Goal: Information Seeking & Learning: Learn about a topic

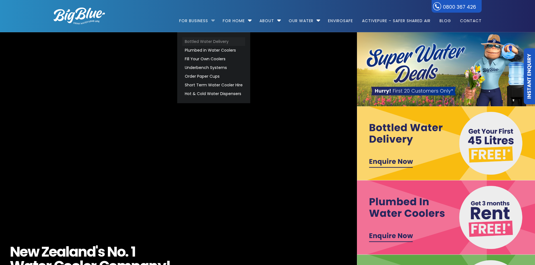
click at [191, 41] on link "Bottled Water Delivery" at bounding box center [213, 41] width 63 height 9
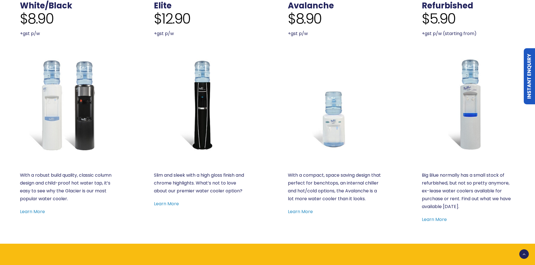
scroll to position [309, 0]
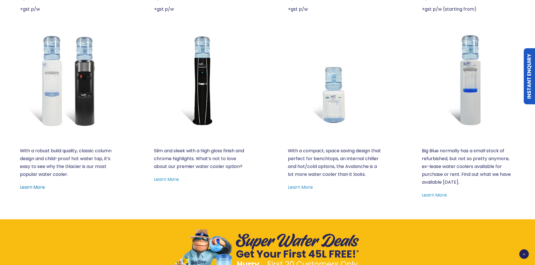
click at [32, 186] on link "Learn More" at bounding box center [32, 187] width 25 height 6
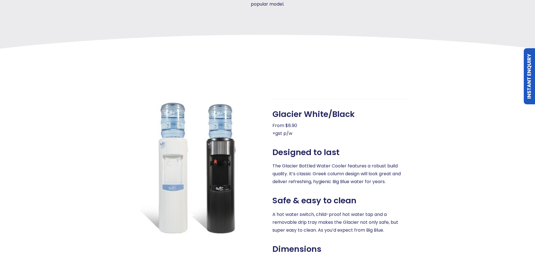
scroll to position [112, 0]
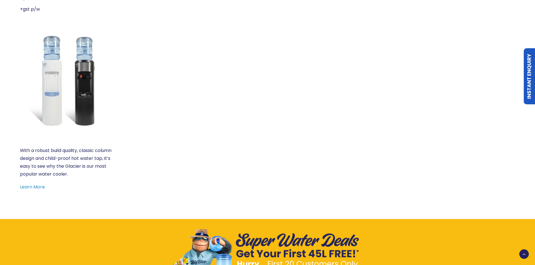
scroll to position [309, 0]
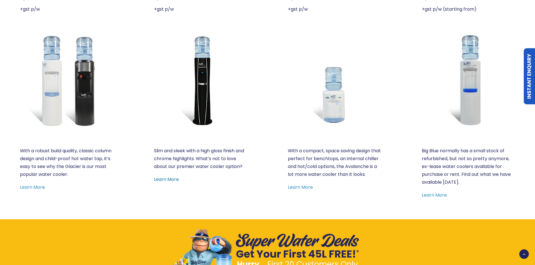
click at [169, 179] on link "Learn More" at bounding box center [166, 179] width 25 height 6
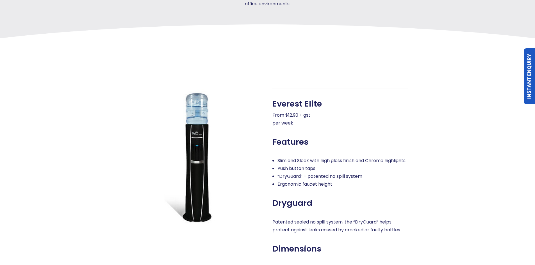
scroll to position [281, 0]
